Goal: Task Accomplishment & Management: Use online tool/utility

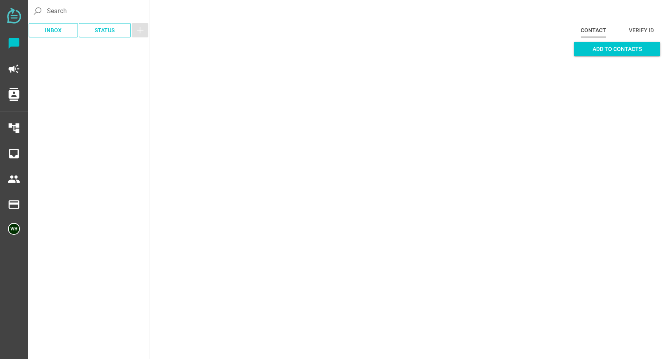
scroll to position [1814, 0]
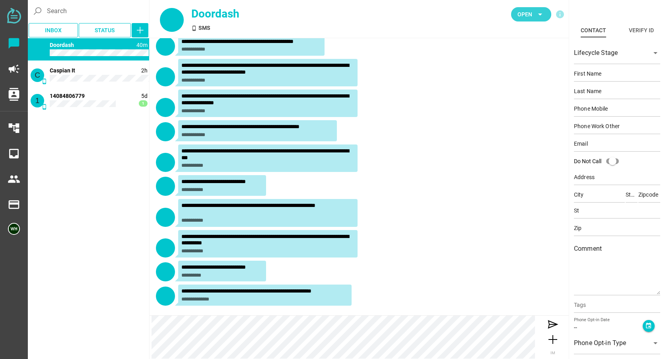
click at [528, 19] on span "Open" at bounding box center [525, 15] width 15 height 10
click at [519, 93] on div "Closed" at bounding box center [529, 88] width 34 height 13
type input "14087800900"
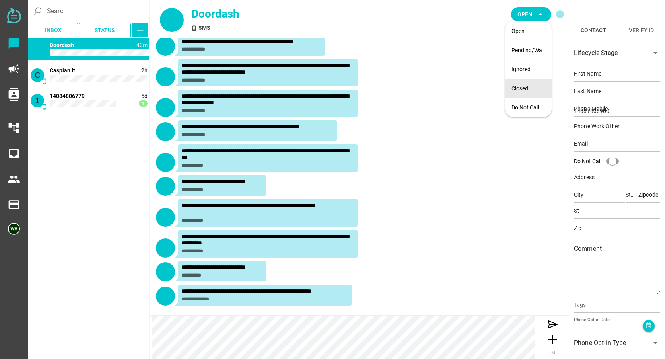
scroll to position [0, 0]
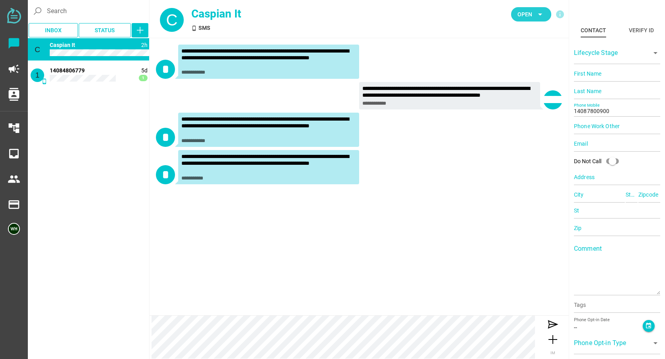
click at [531, 16] on span "Open" at bounding box center [525, 15] width 15 height 10
click at [521, 90] on div "Closed" at bounding box center [529, 88] width 34 height 7
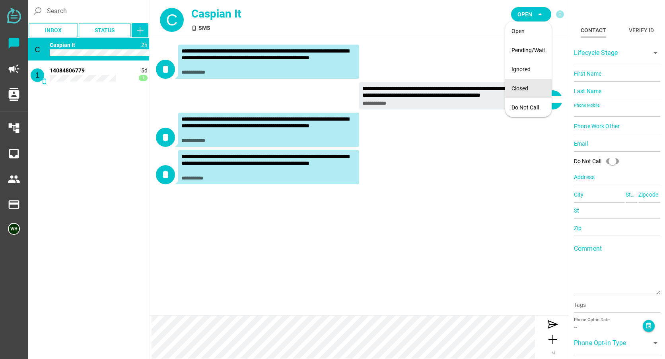
type input "14084806779"
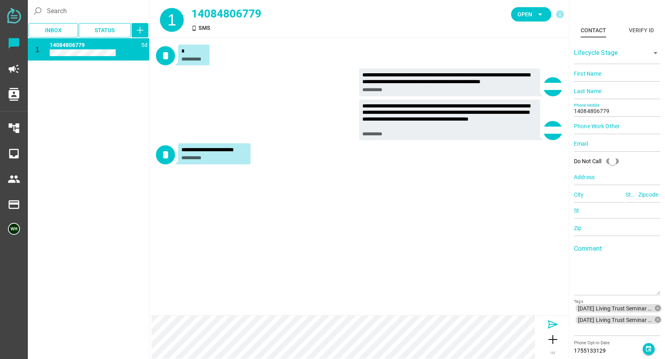
click at [553, 323] on icon at bounding box center [553, 324] width 13 height 13
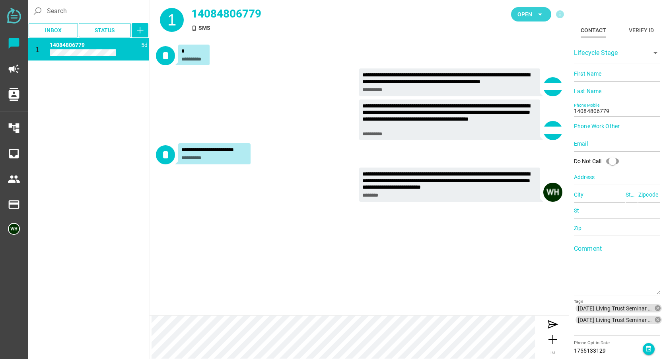
click at [525, 9] on span "Open arrow_drop_down" at bounding box center [531, 14] width 27 height 11
click at [517, 86] on div "Closed" at bounding box center [529, 88] width 34 height 7
